Goal: Transaction & Acquisition: Purchase product/service

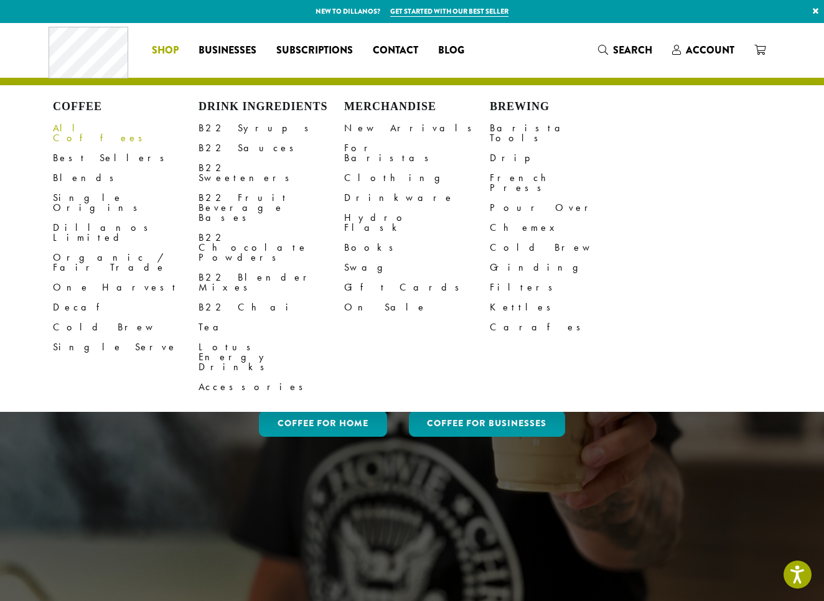
click at [85, 124] on link "All Coffees" at bounding box center [126, 133] width 146 height 30
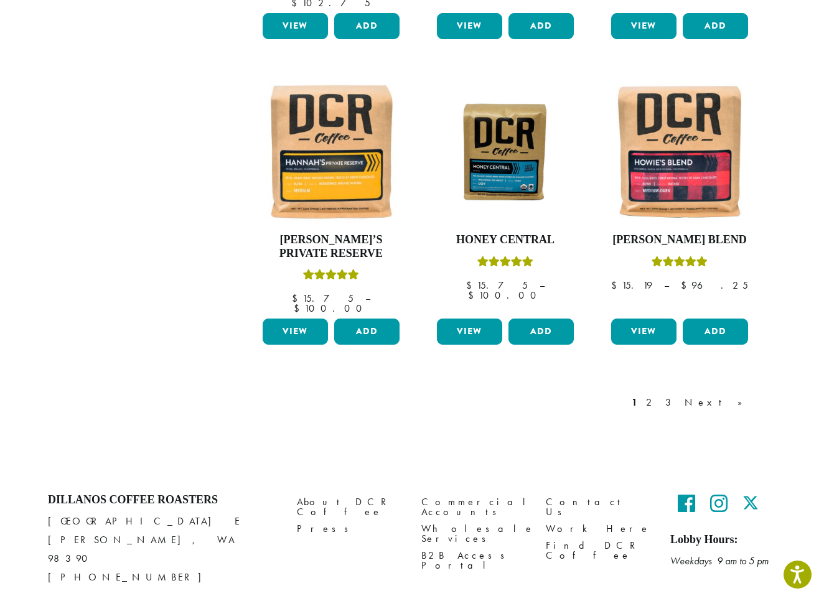
scroll to position [1003, 0]
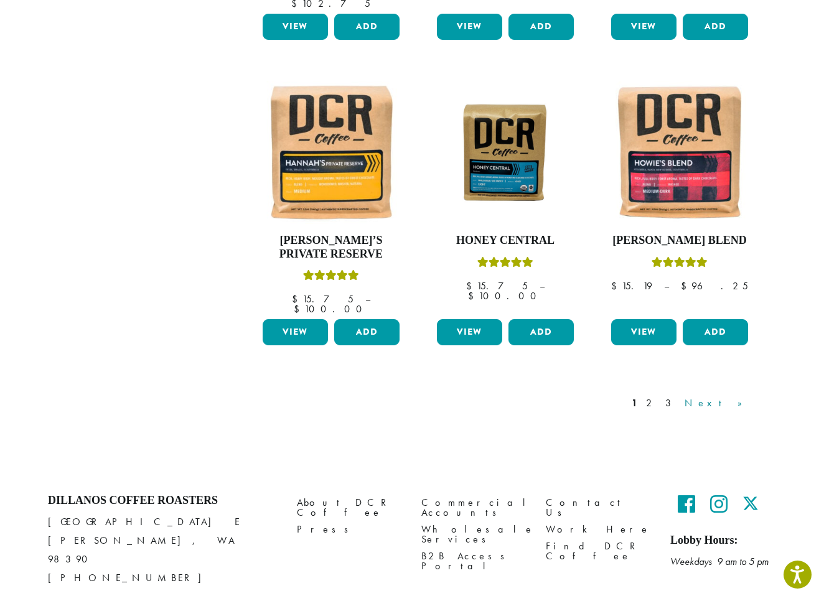
click at [737, 396] on link "Next »" at bounding box center [718, 403] width 72 height 15
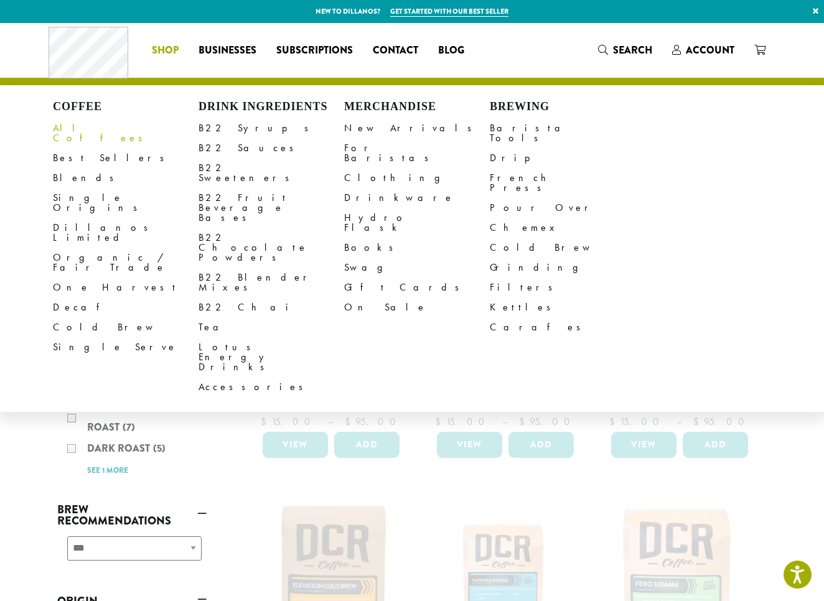
click at [78, 128] on link "All Coffees" at bounding box center [126, 133] width 146 height 30
click at [92, 126] on link "All Coffees" at bounding box center [126, 133] width 146 height 30
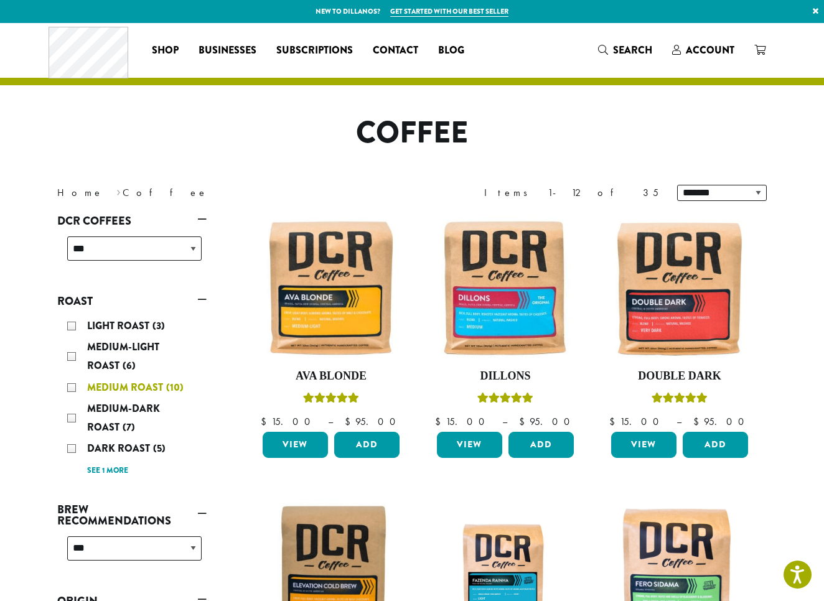
click at [69, 385] on div "Medium Roast (10)" at bounding box center [134, 387] width 134 height 19
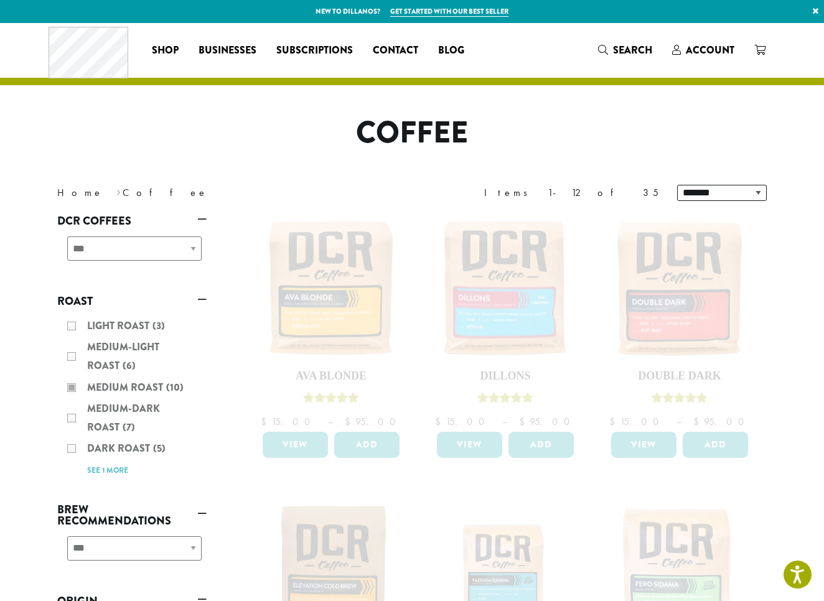
click at [282, 136] on h1 "Coffee" at bounding box center [412, 133] width 728 height 36
click at [71, 418] on div "Light Roast (3) Medium-Light Roast (6) Medium Roast (10) Medium-Dark Roast (7) …" at bounding box center [131, 398] width 149 height 172
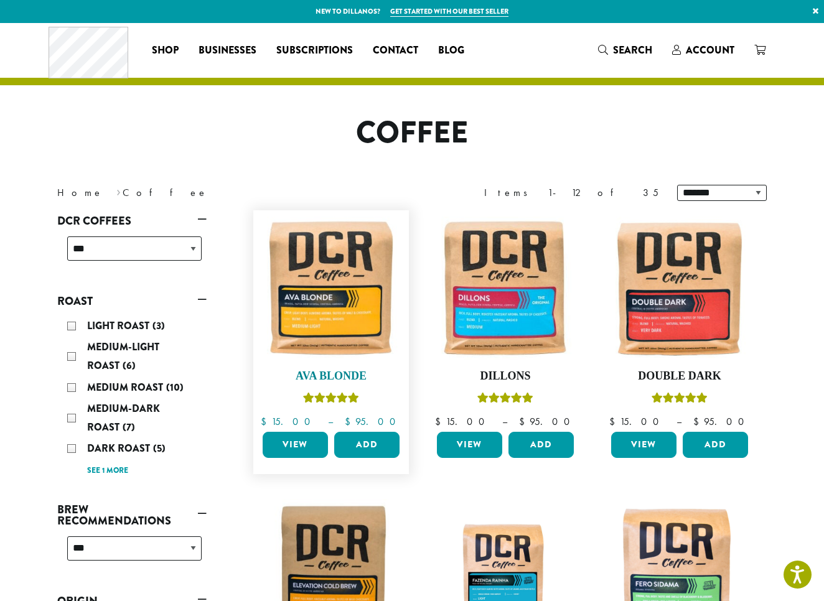
click at [337, 372] on h4 "Ava Blonde" at bounding box center [330, 377] width 143 height 14
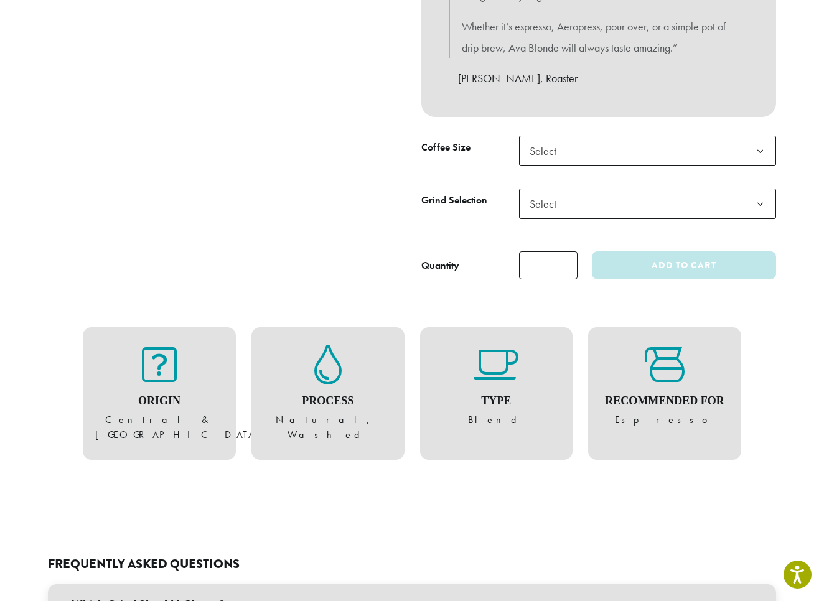
scroll to position [546, 0]
click at [763, 144] on b at bounding box center [760, 151] width 30 height 30
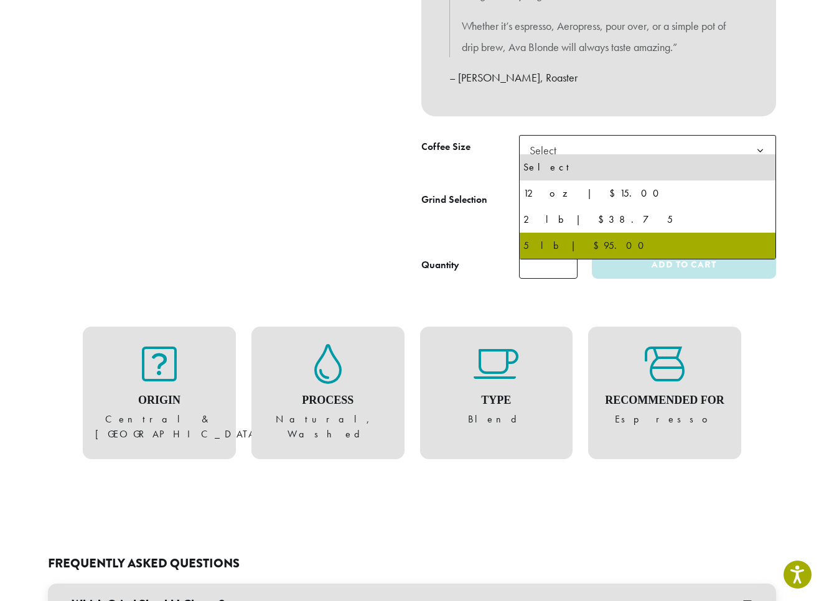
select select "**********"
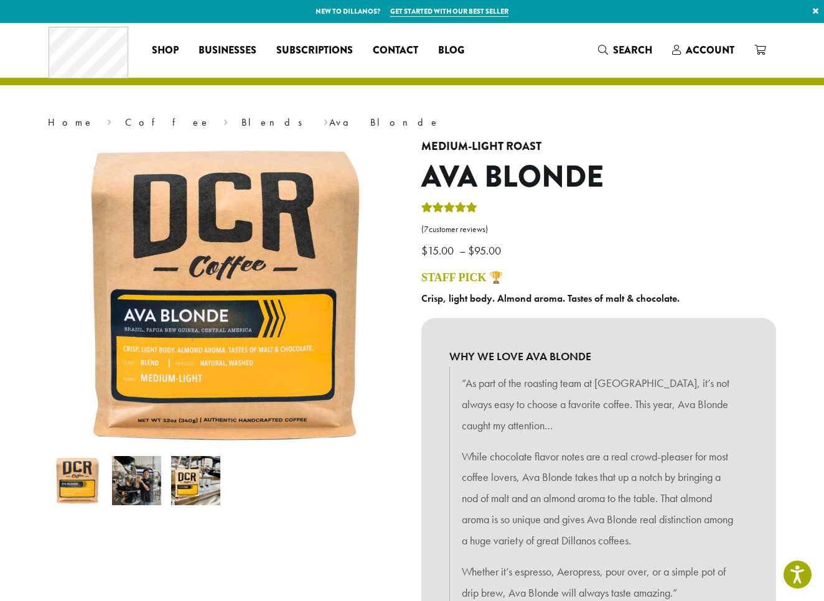
scroll to position [0, 0]
